Goal: Register for event/course

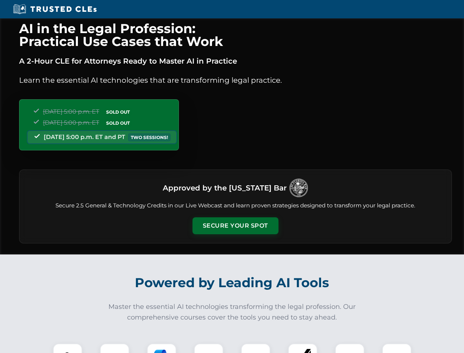
click at [235, 226] on button "Secure Your Spot" at bounding box center [235, 225] width 86 height 17
click at [68, 348] on img at bounding box center [67, 357] width 21 height 21
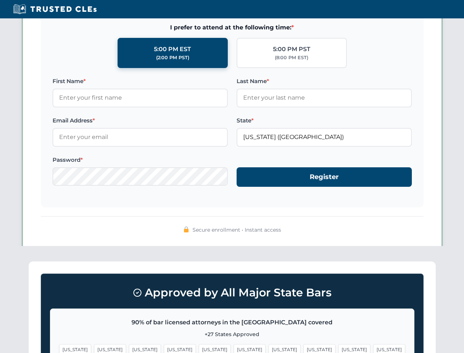
click at [268, 348] on span "[US_STATE]" at bounding box center [284, 349] width 32 height 11
click at [338, 348] on span "[US_STATE]" at bounding box center [354, 349] width 32 height 11
